Goal: Check status: Check status

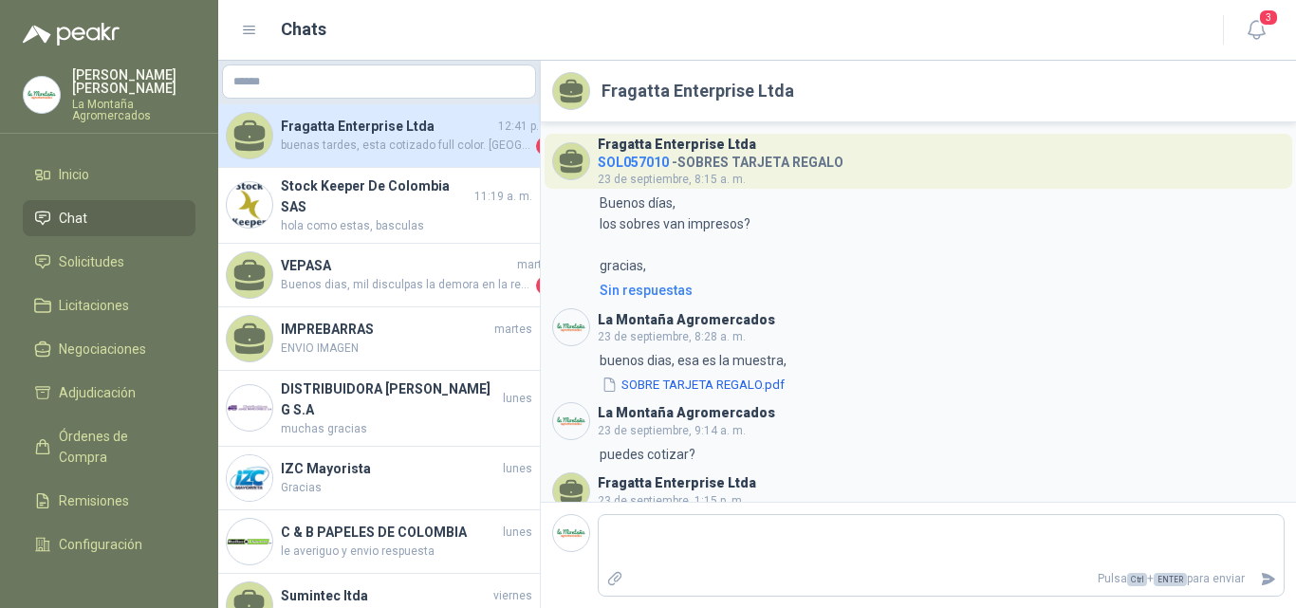
scroll to position [1555, 0]
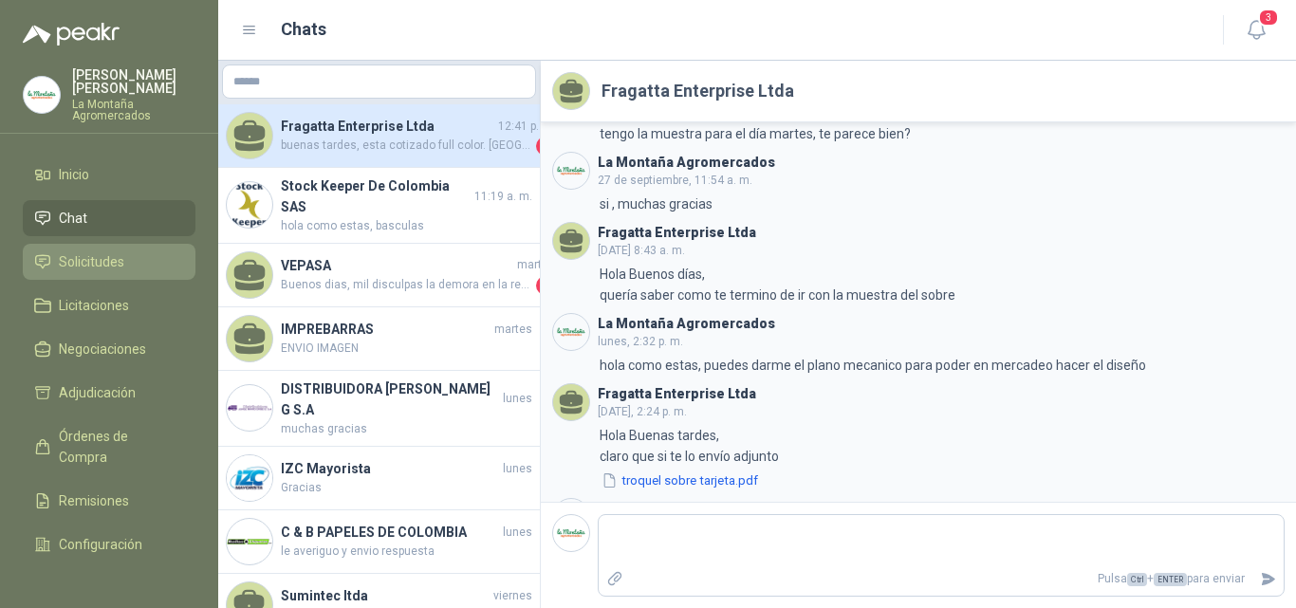
click at [103, 254] on span "Solicitudes" at bounding box center [91, 261] width 65 height 21
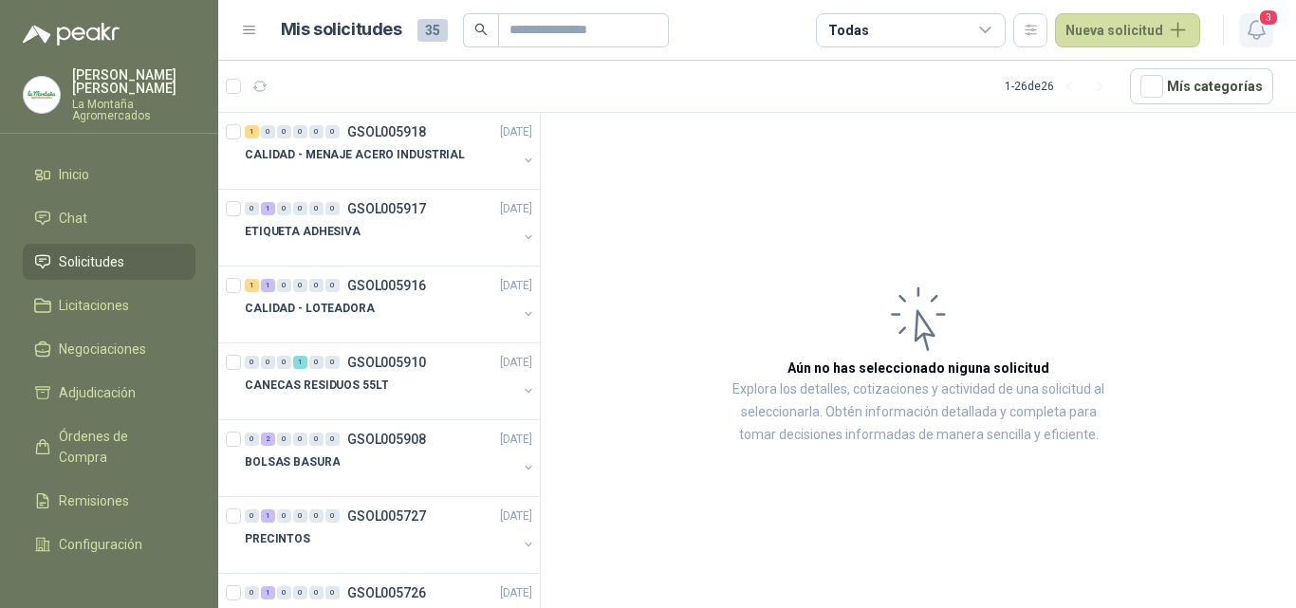
click at [1268, 15] on span "3" at bounding box center [1268, 18] width 21 height 18
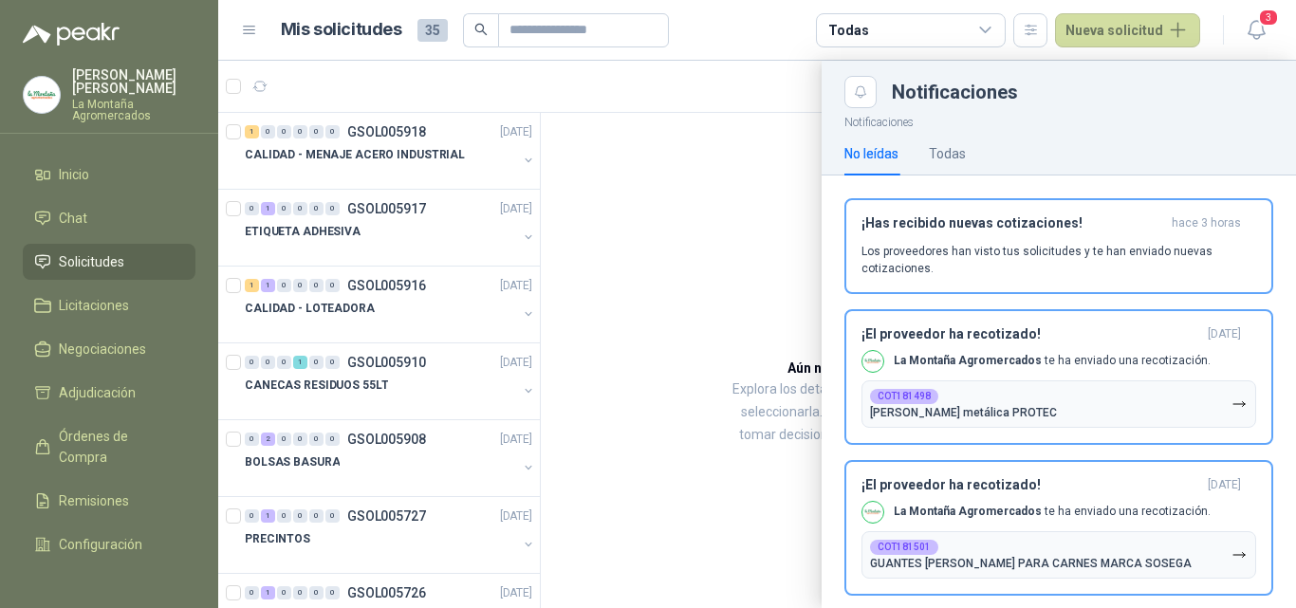
click at [603, 198] on div at bounding box center [757, 334] width 1078 height 547
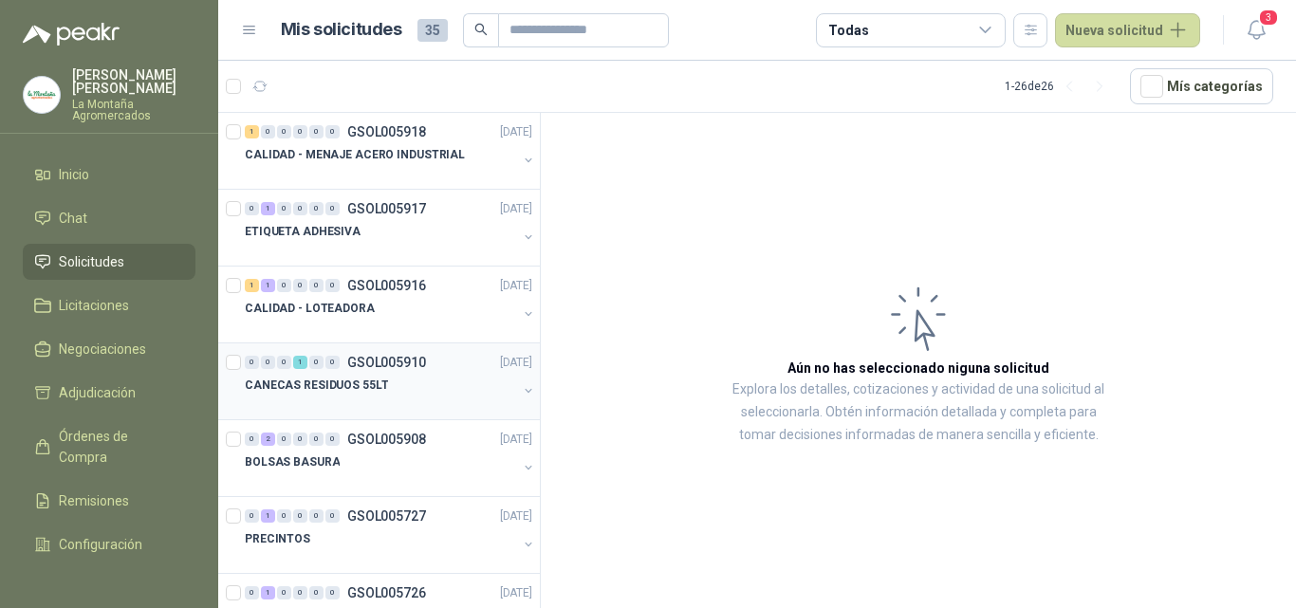
click at [354, 377] on p "CANECAS RESIDUOS 55LT" at bounding box center [316, 386] width 143 height 18
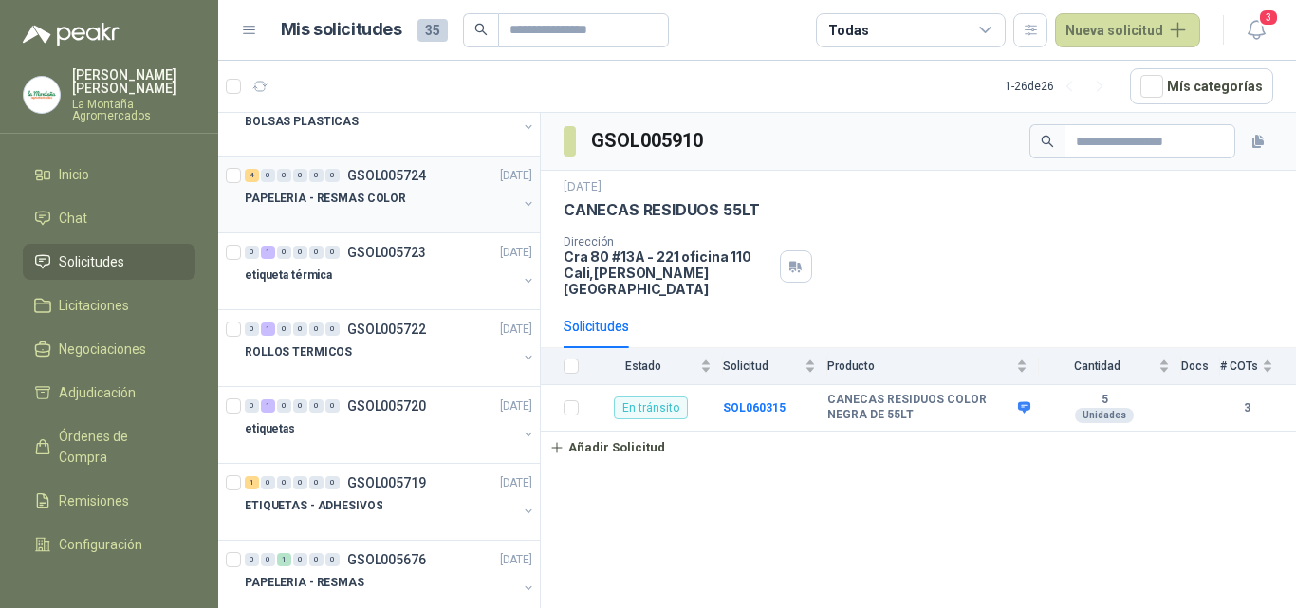
scroll to position [569, 0]
click at [317, 432] on div "etiquetas" at bounding box center [381, 430] width 272 height 23
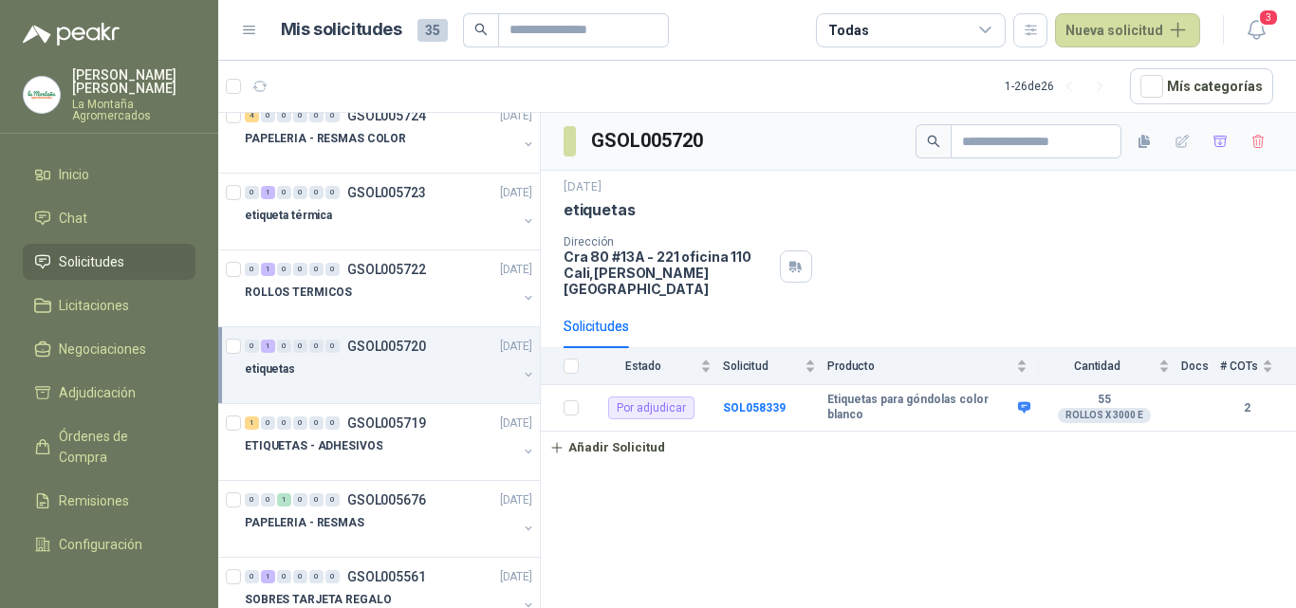
scroll to position [664, 0]
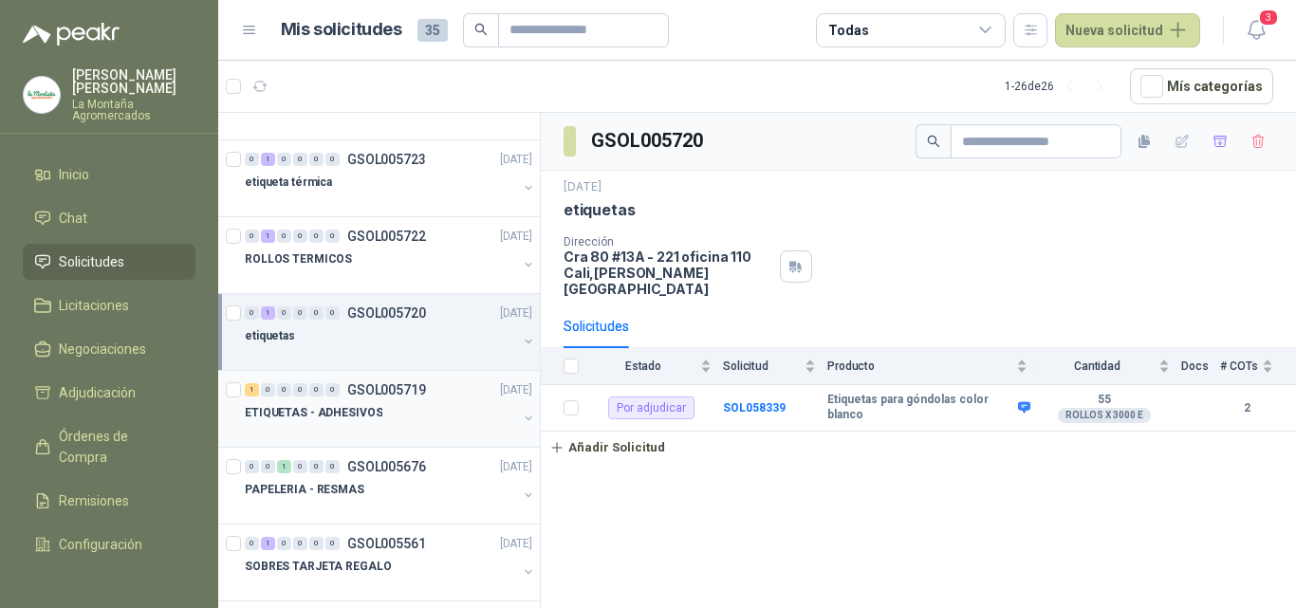
click at [317, 433] on div at bounding box center [381, 431] width 272 height 15
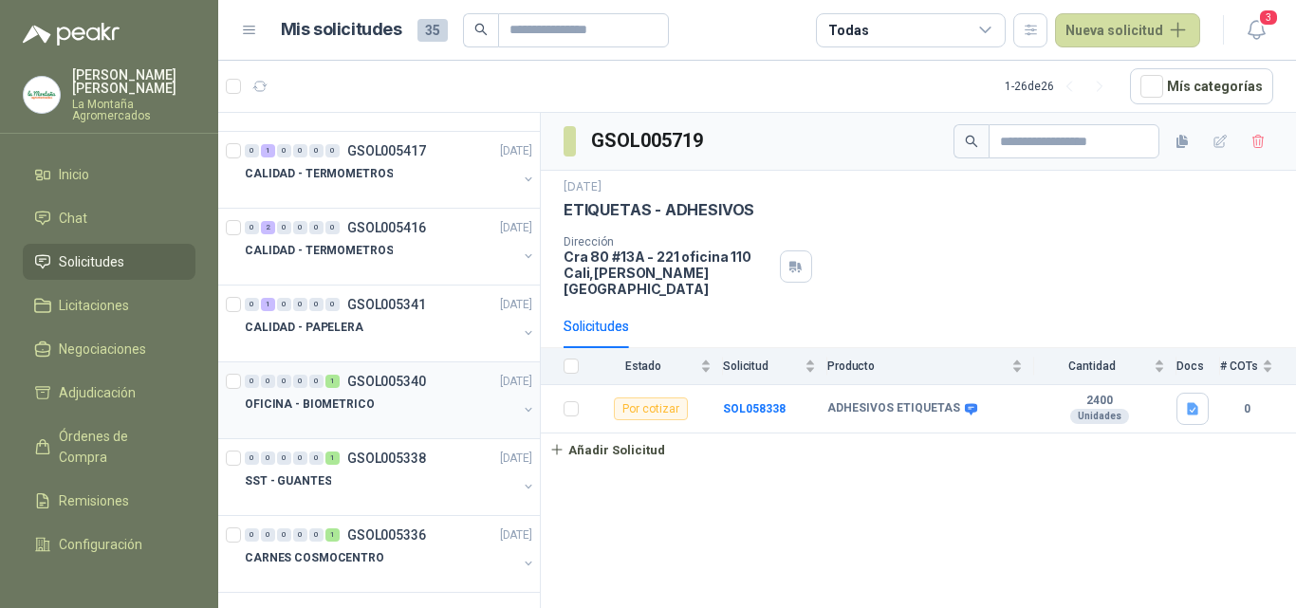
scroll to position [1328, 0]
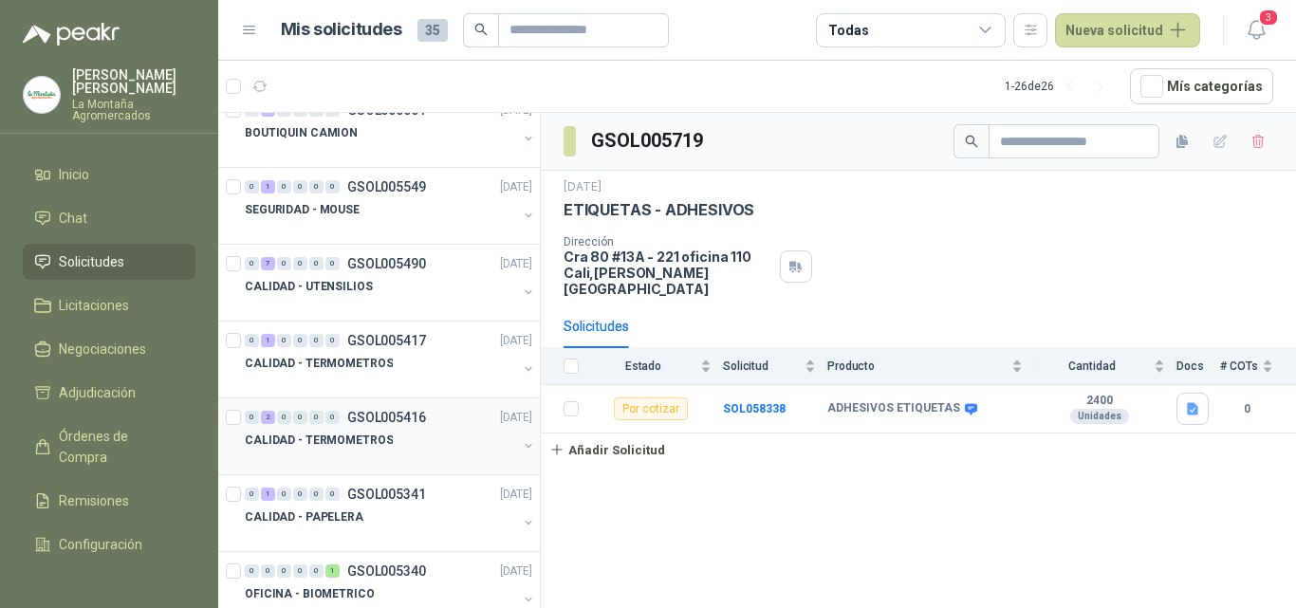
click at [333, 440] on p "CALIDAD - TERMOMETROS" at bounding box center [319, 441] width 148 height 18
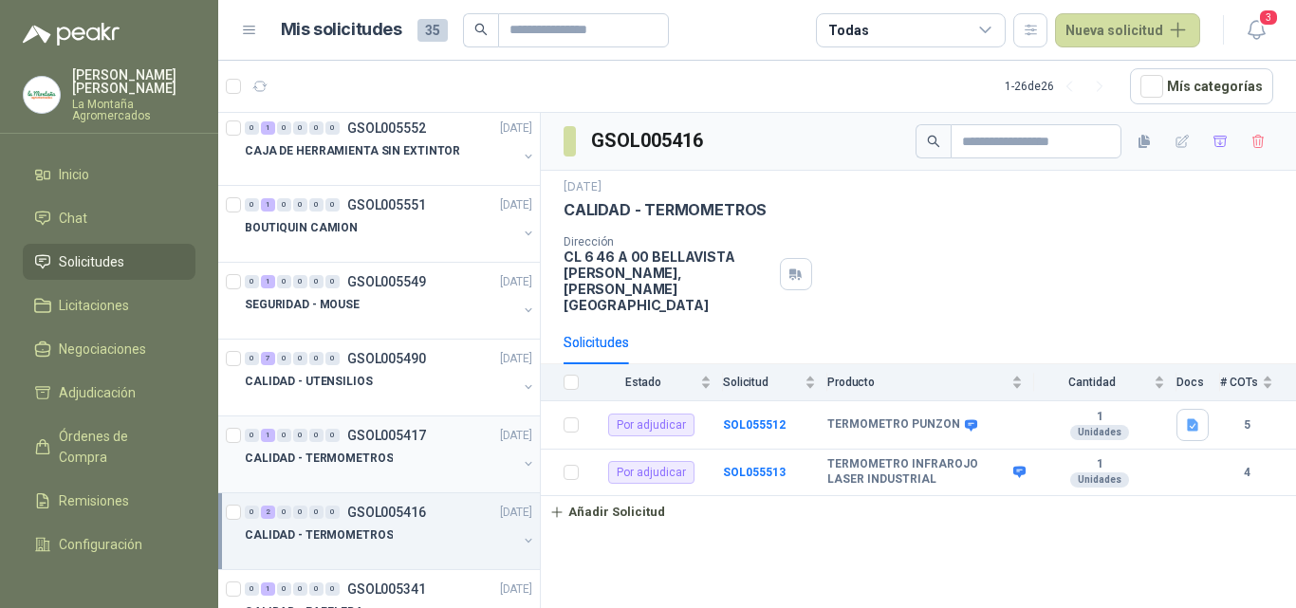
scroll to position [854, 0]
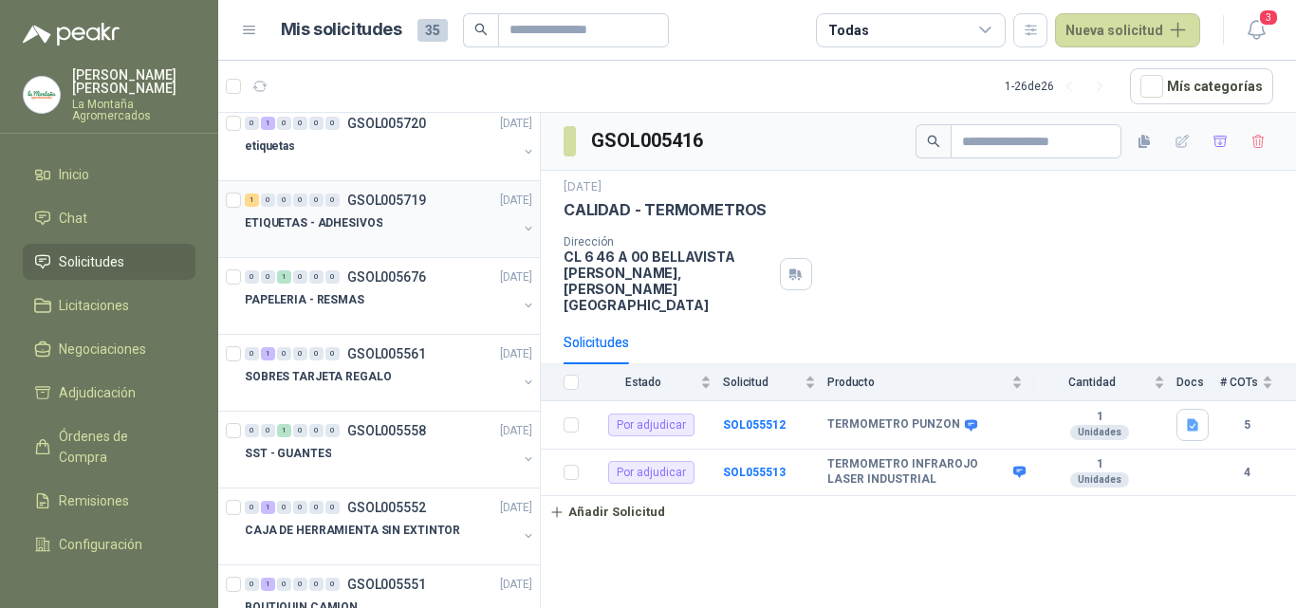
click at [352, 241] on div at bounding box center [381, 241] width 272 height 15
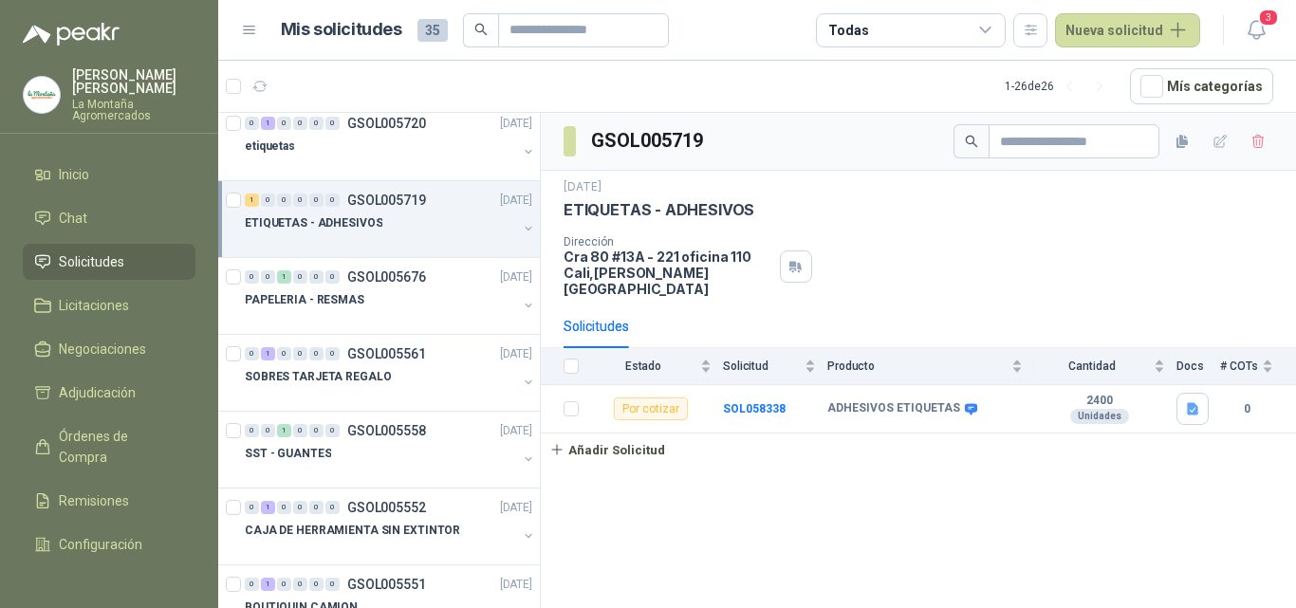
scroll to position [759, 0]
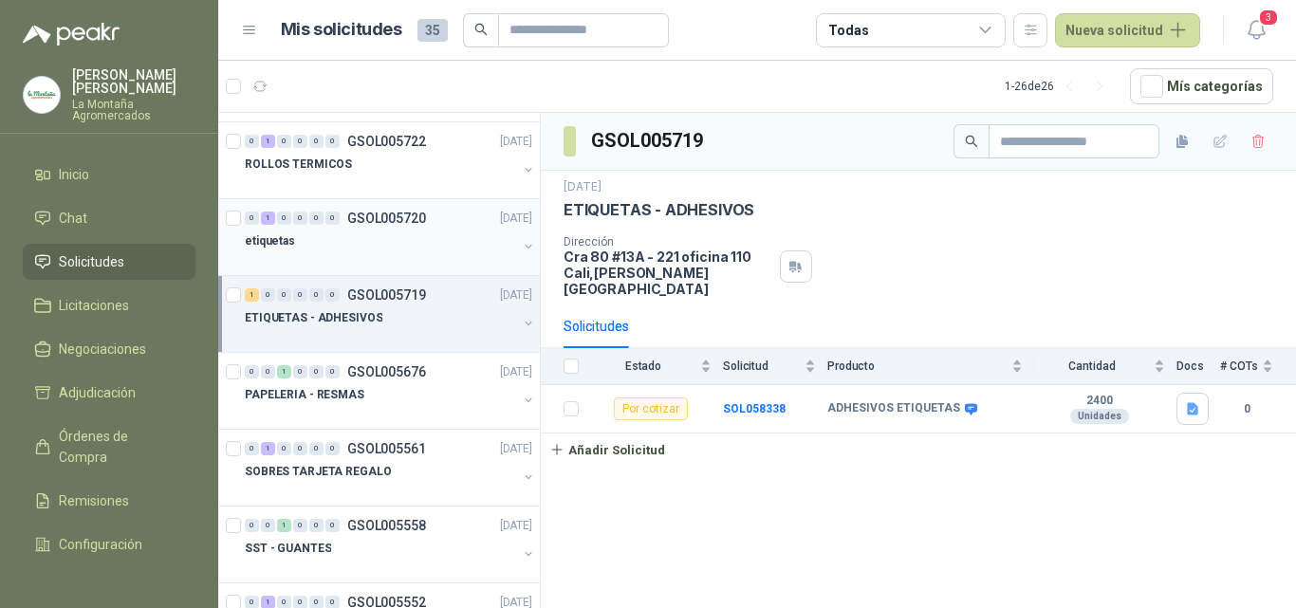
click at [352, 241] on div "etiquetas" at bounding box center [381, 241] width 272 height 23
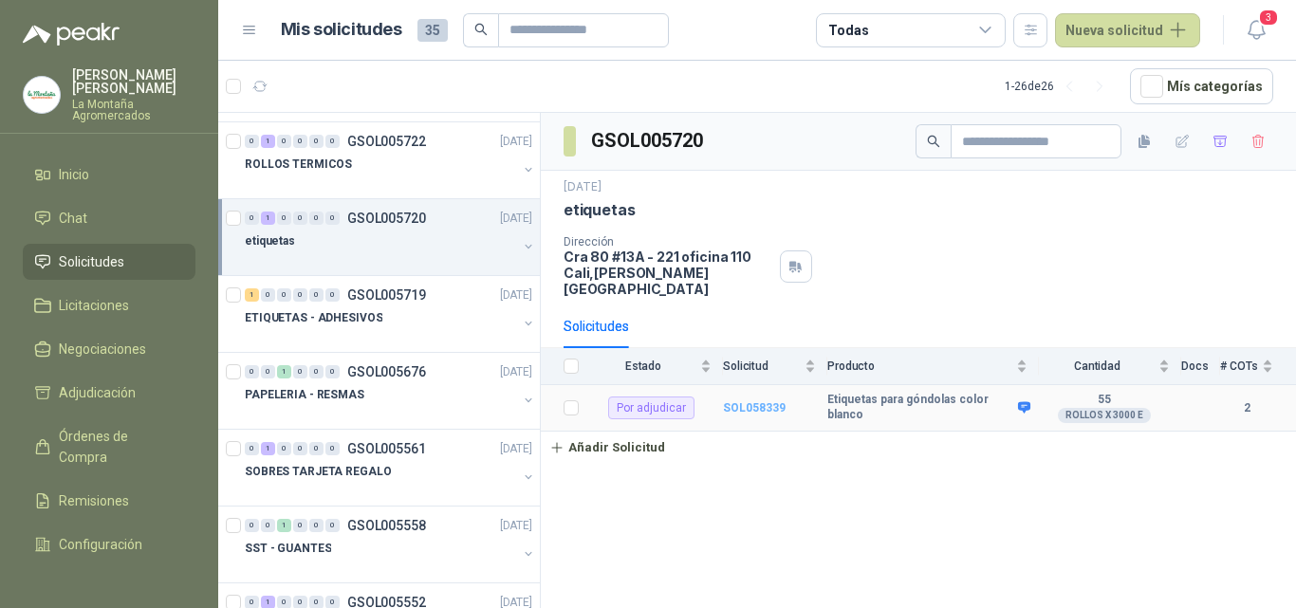
click at [751, 401] on b "SOL058339" at bounding box center [754, 407] width 63 height 13
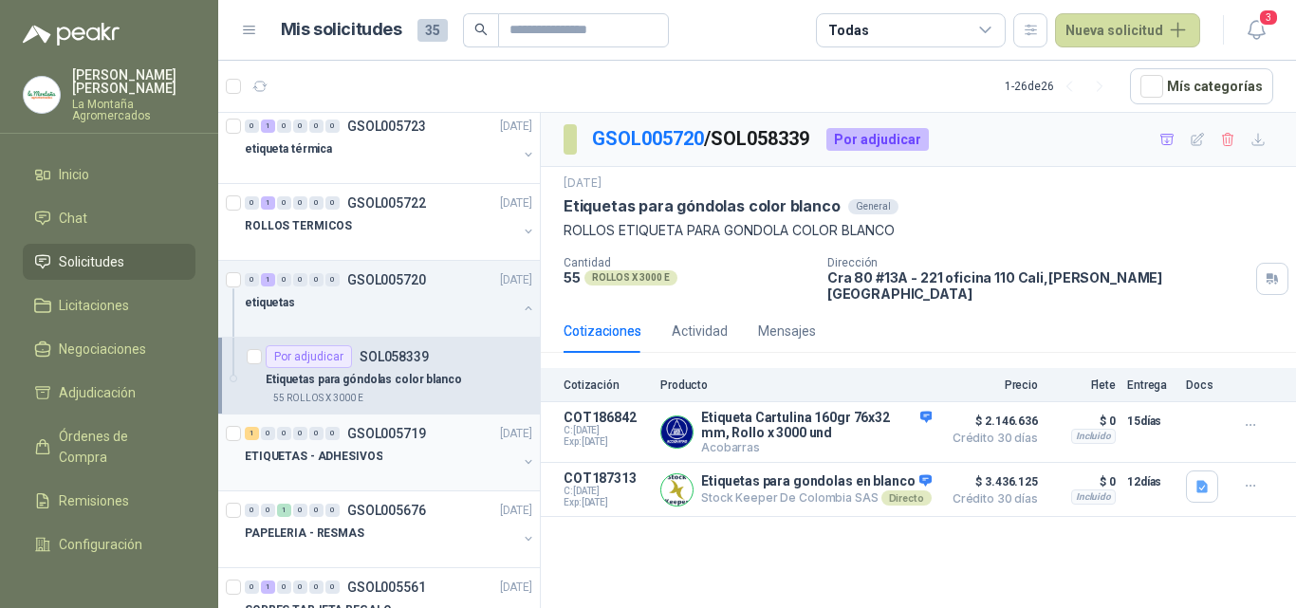
scroll to position [664, 0]
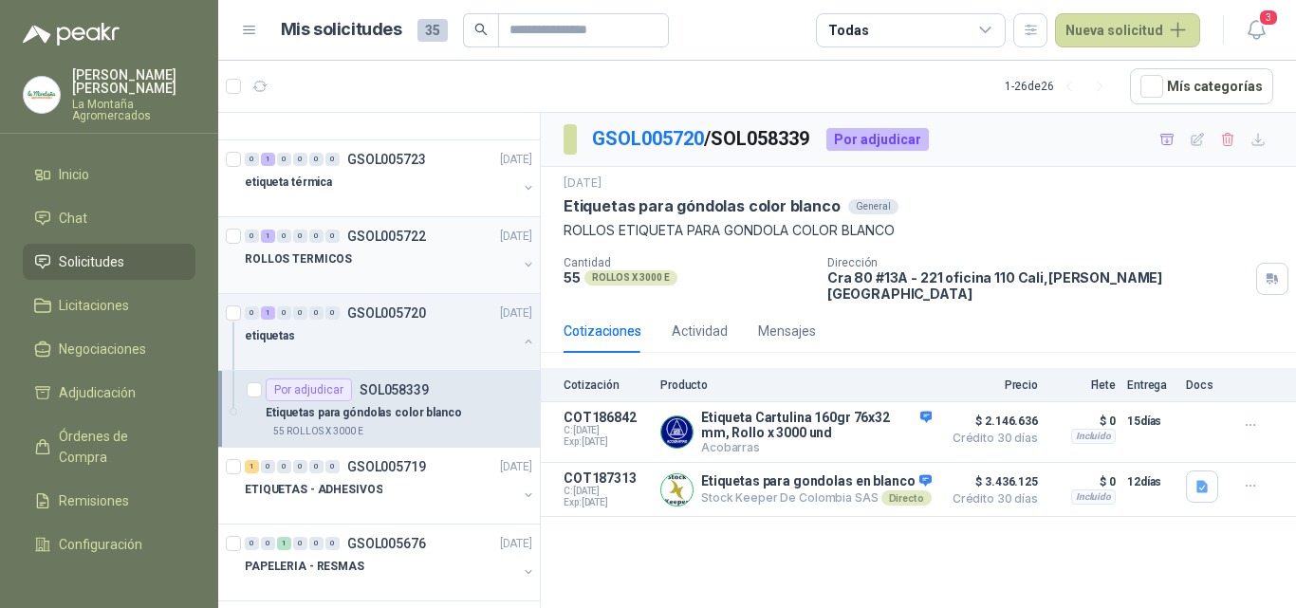
click at [314, 283] on div at bounding box center [381, 277] width 272 height 15
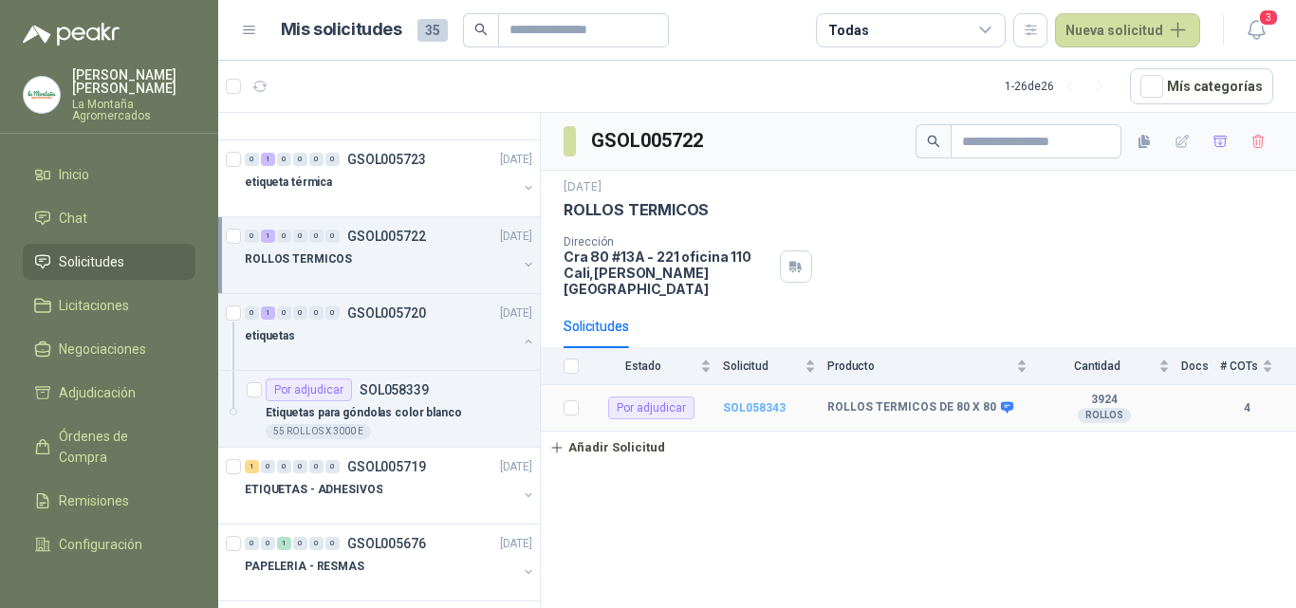
click at [746, 401] on b "SOL058343" at bounding box center [754, 407] width 63 height 13
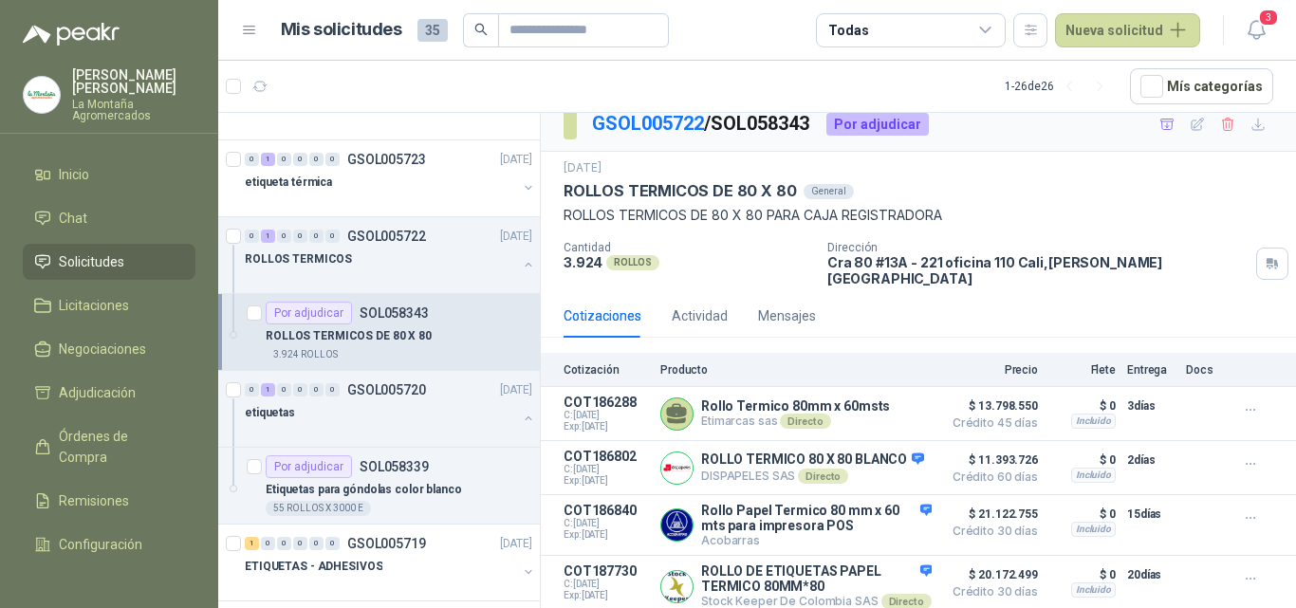
scroll to position [19, 0]
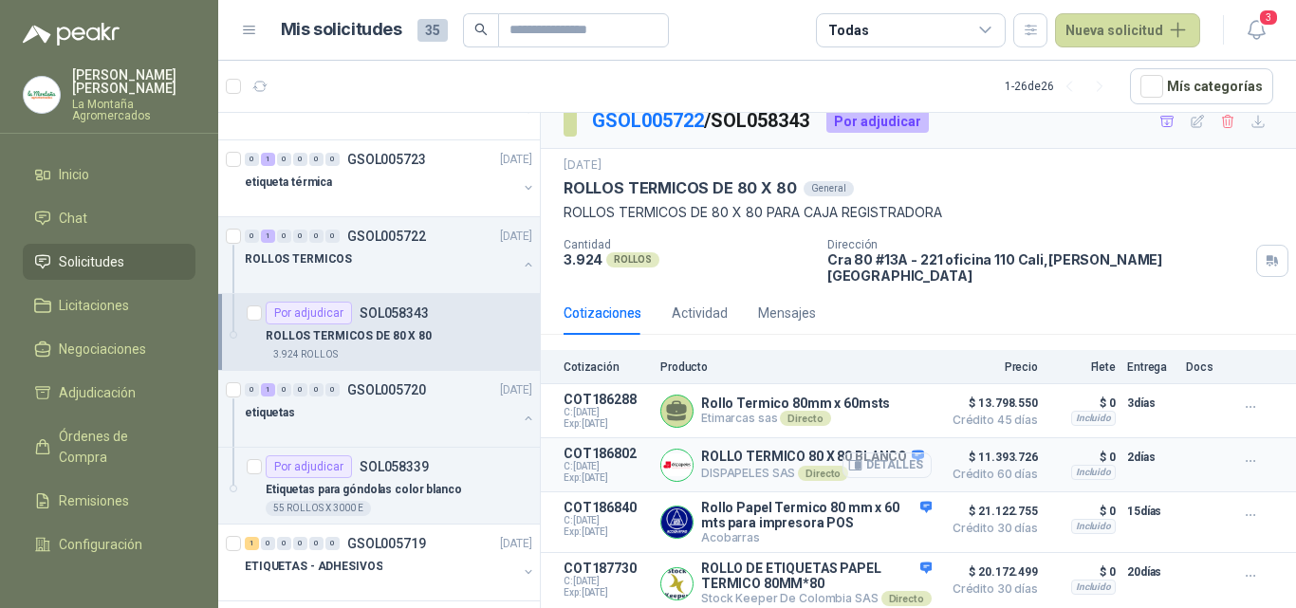
click at [888, 452] on button "Detalles" at bounding box center [886, 465] width 89 height 26
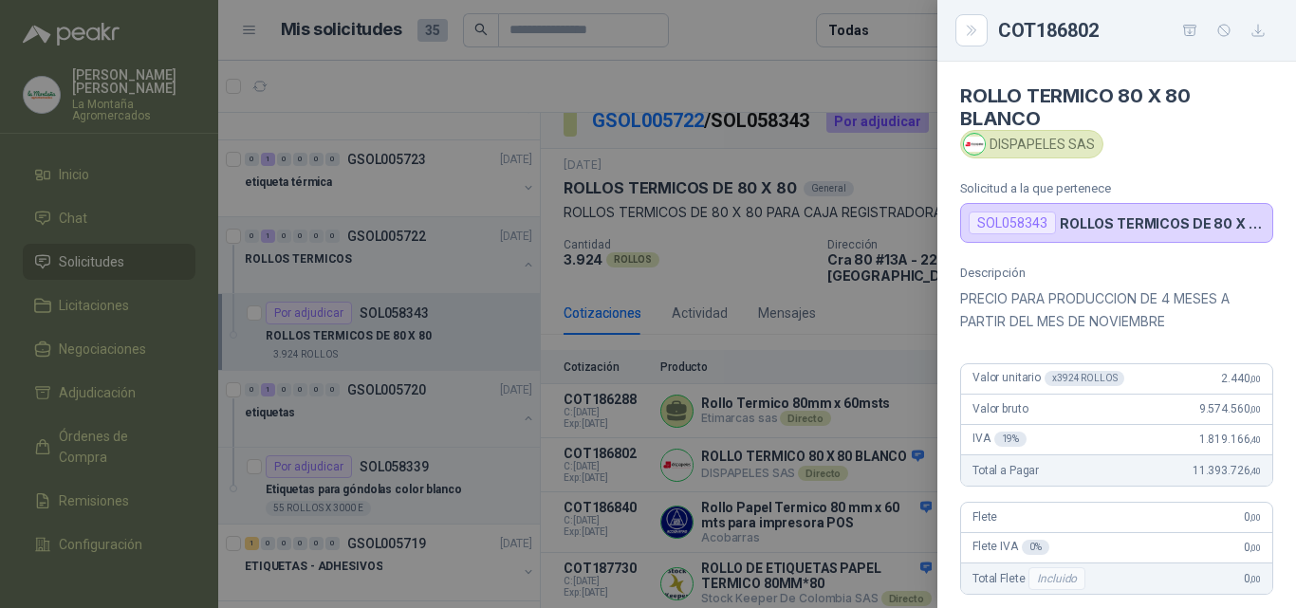
scroll to position [95, 0]
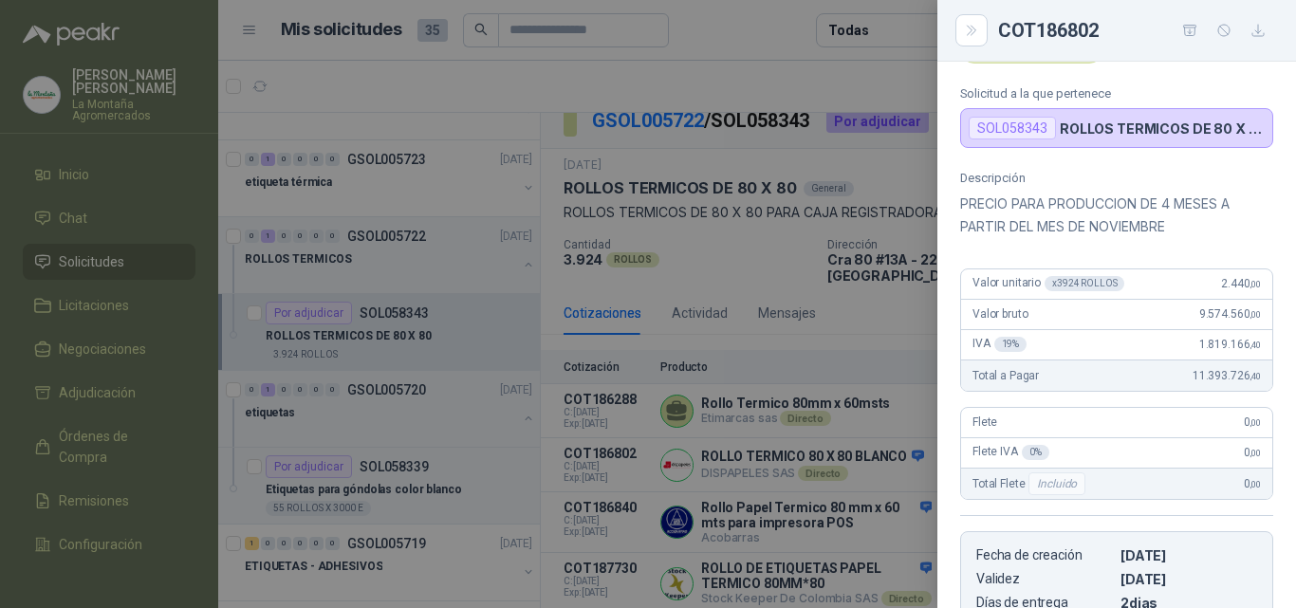
click at [788, 79] on div at bounding box center [648, 304] width 1296 height 608
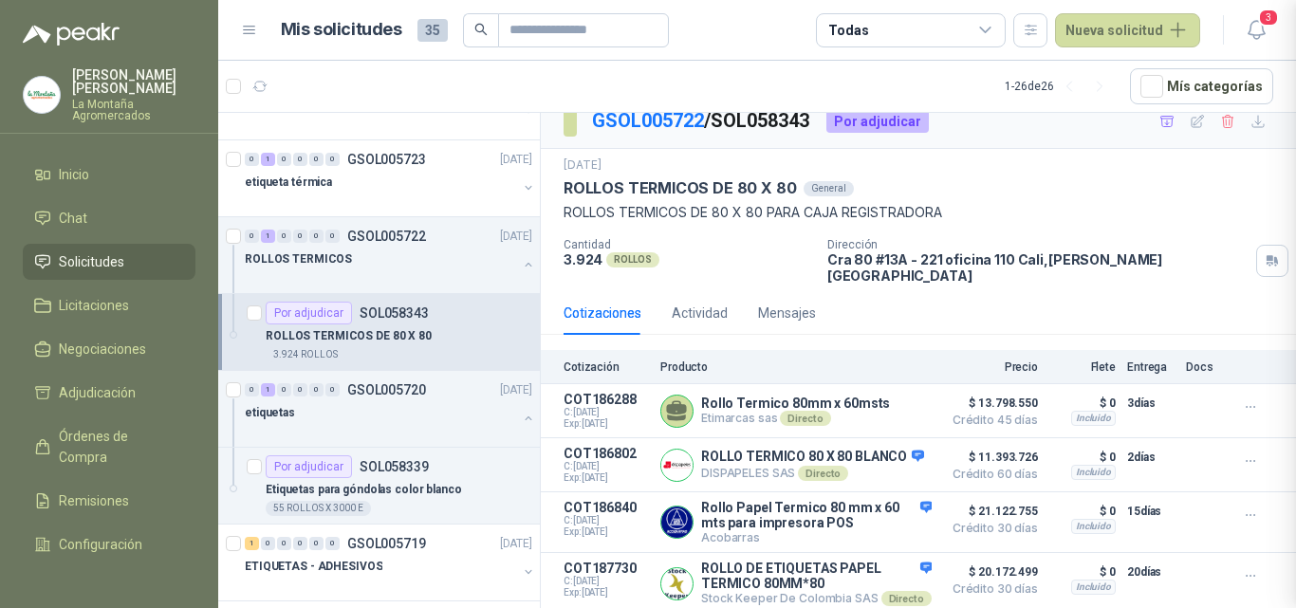
scroll to position [429, 0]
